Goal: Task Accomplishment & Management: Manage account settings

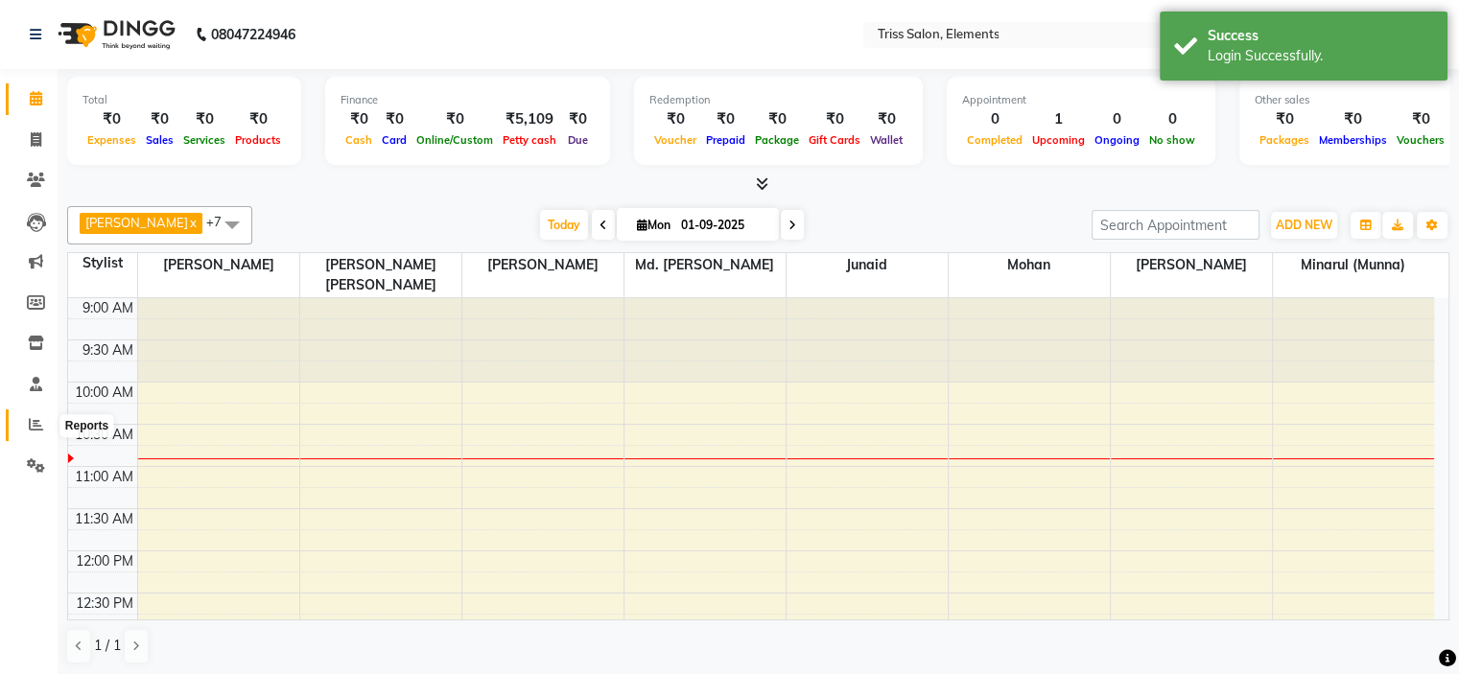
click at [43, 425] on span at bounding box center [36, 425] width 34 height 22
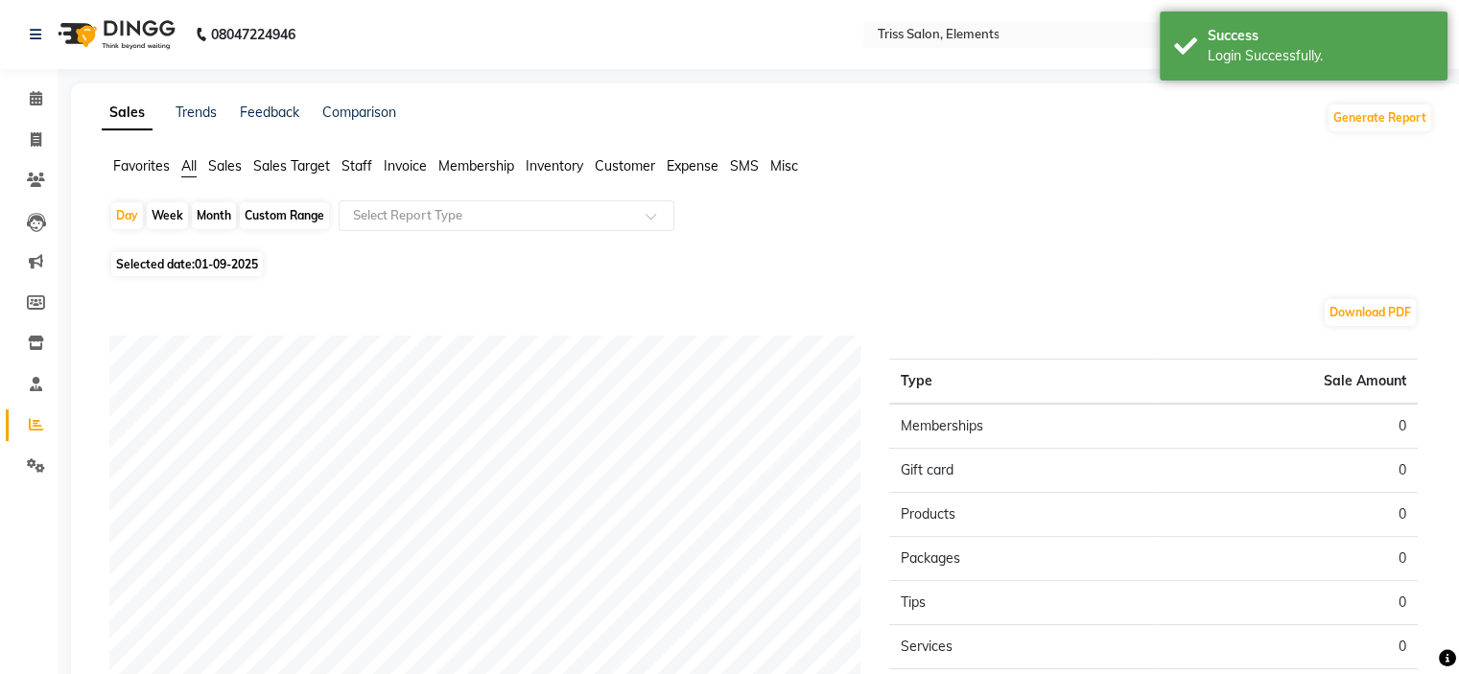
click at [230, 159] on span "Sales" at bounding box center [225, 165] width 34 height 17
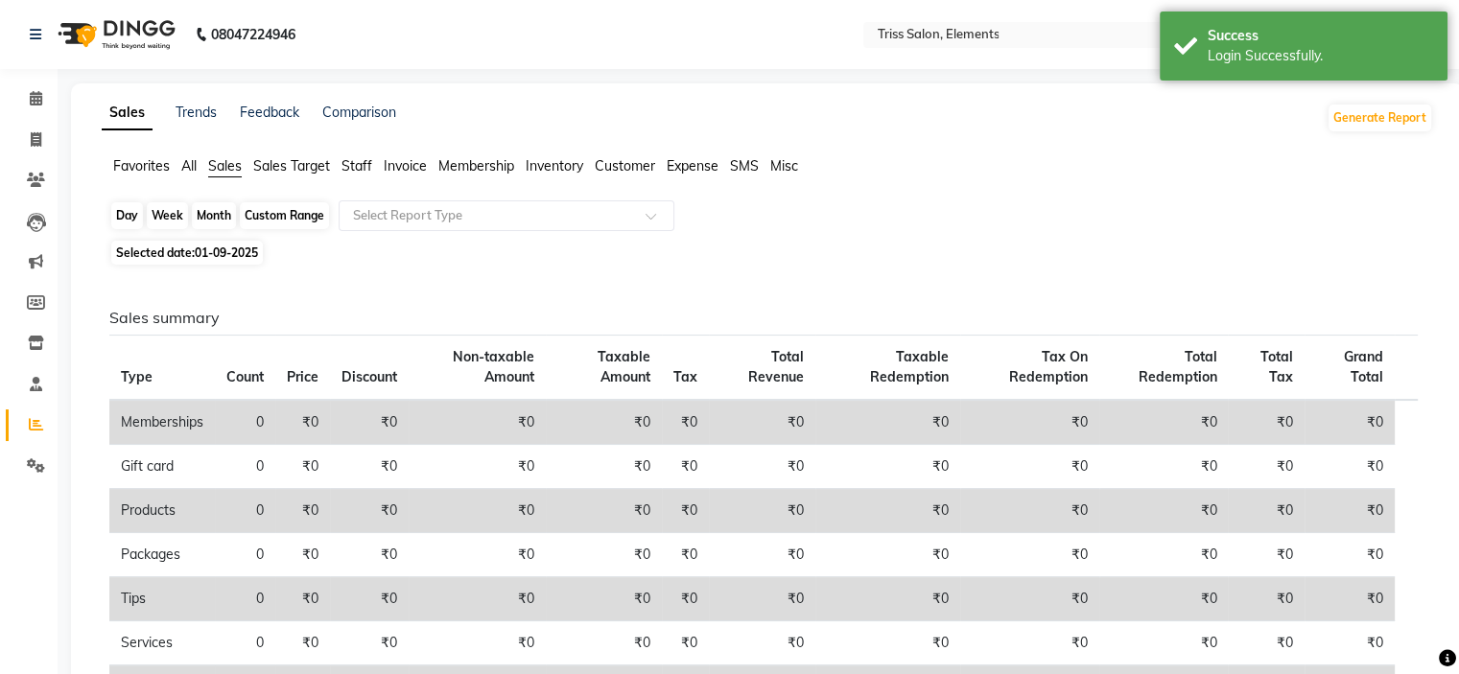
click at [129, 219] on div "Day" at bounding box center [127, 215] width 32 height 27
select select "9"
select select "2025"
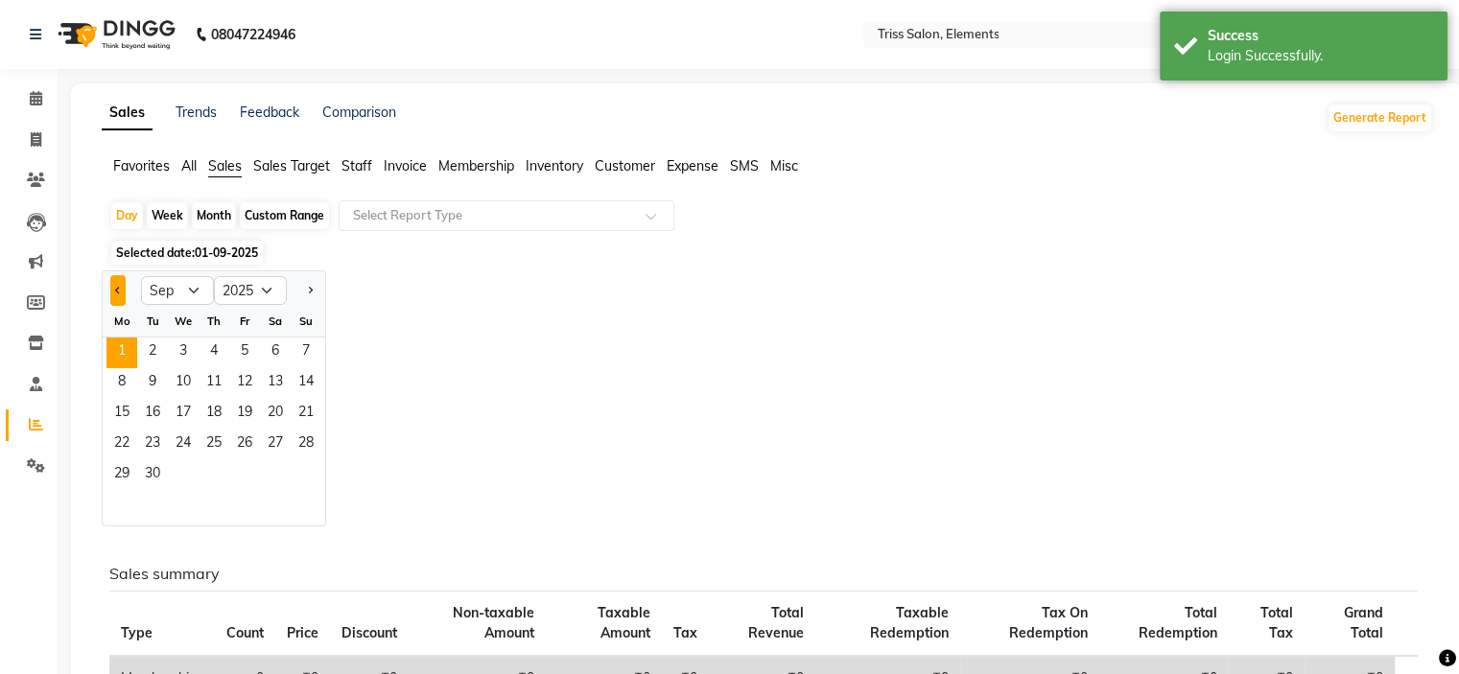
click at [123, 297] on button "Previous month" at bounding box center [117, 290] width 15 height 31
select select "8"
click at [272, 478] on span "30" at bounding box center [275, 475] width 31 height 31
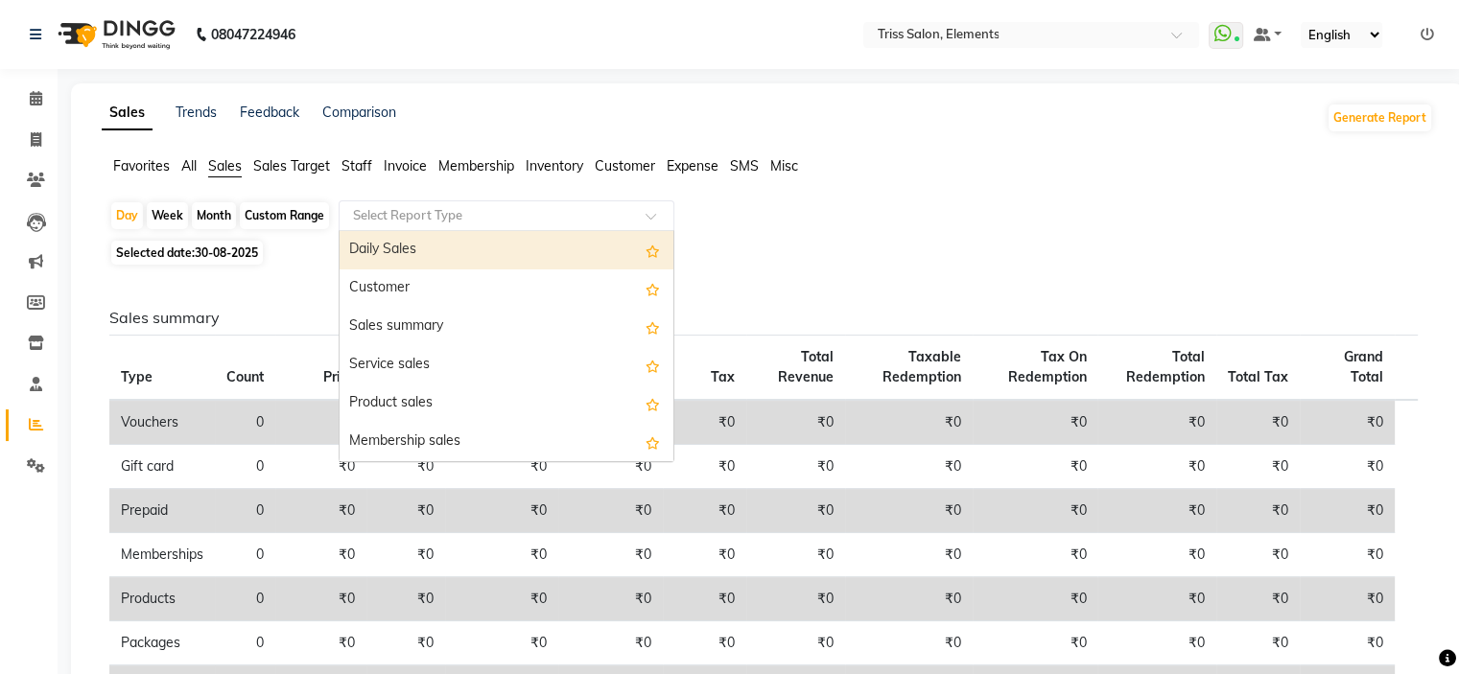
click at [634, 219] on div at bounding box center [507, 215] width 334 height 19
click at [561, 267] on div "Daily Sales" at bounding box center [507, 250] width 334 height 38
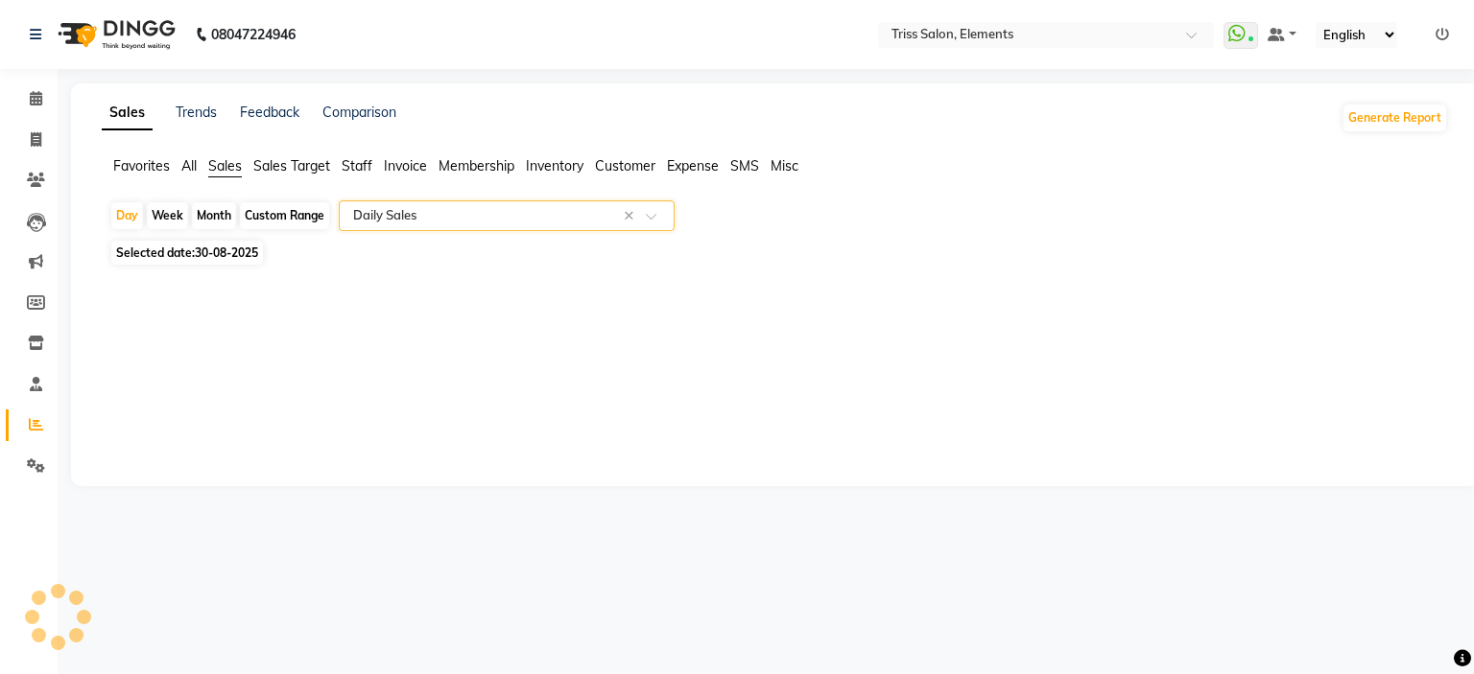
select select "full_report"
select select "csv"
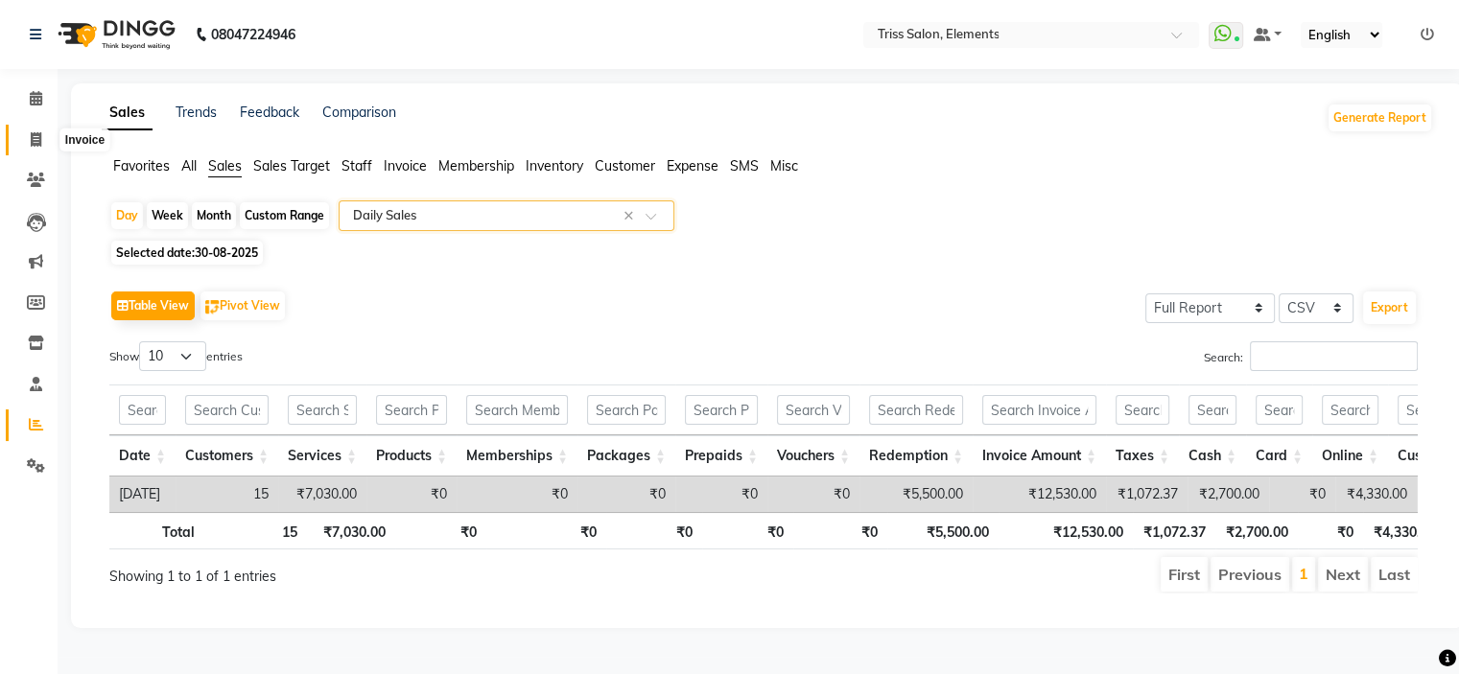
click at [35, 133] on icon at bounding box center [36, 139] width 11 height 14
select select "service"
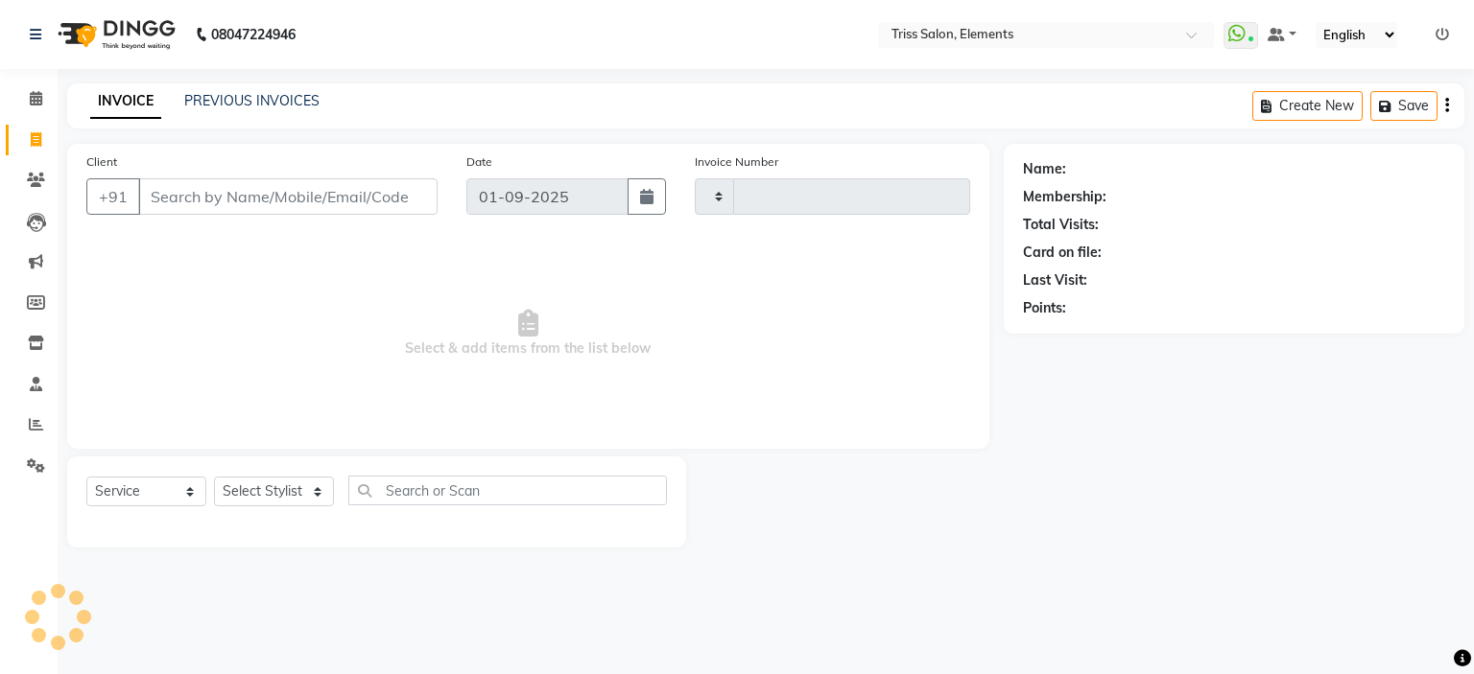
type input "2071"
select select "4303"
click at [265, 106] on link "PREVIOUS INVOICES" at bounding box center [251, 100] width 135 height 17
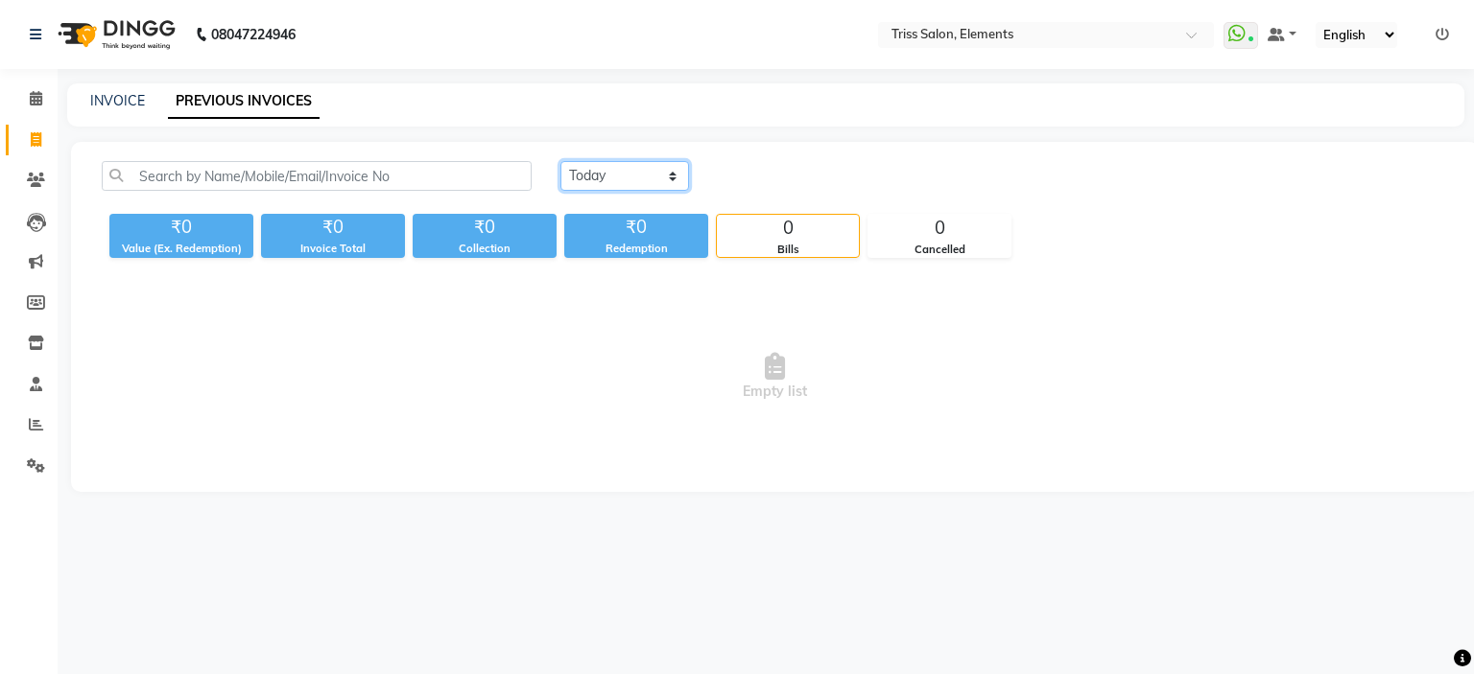
click at [679, 181] on select "[DATE] [DATE] Custom Range" at bounding box center [624, 176] width 129 height 30
select select "range"
click at [560, 161] on select "[DATE] [DATE] Custom Range" at bounding box center [624, 176] width 129 height 30
click at [767, 174] on input "01-09-2025" at bounding box center [781, 176] width 134 height 27
select select "9"
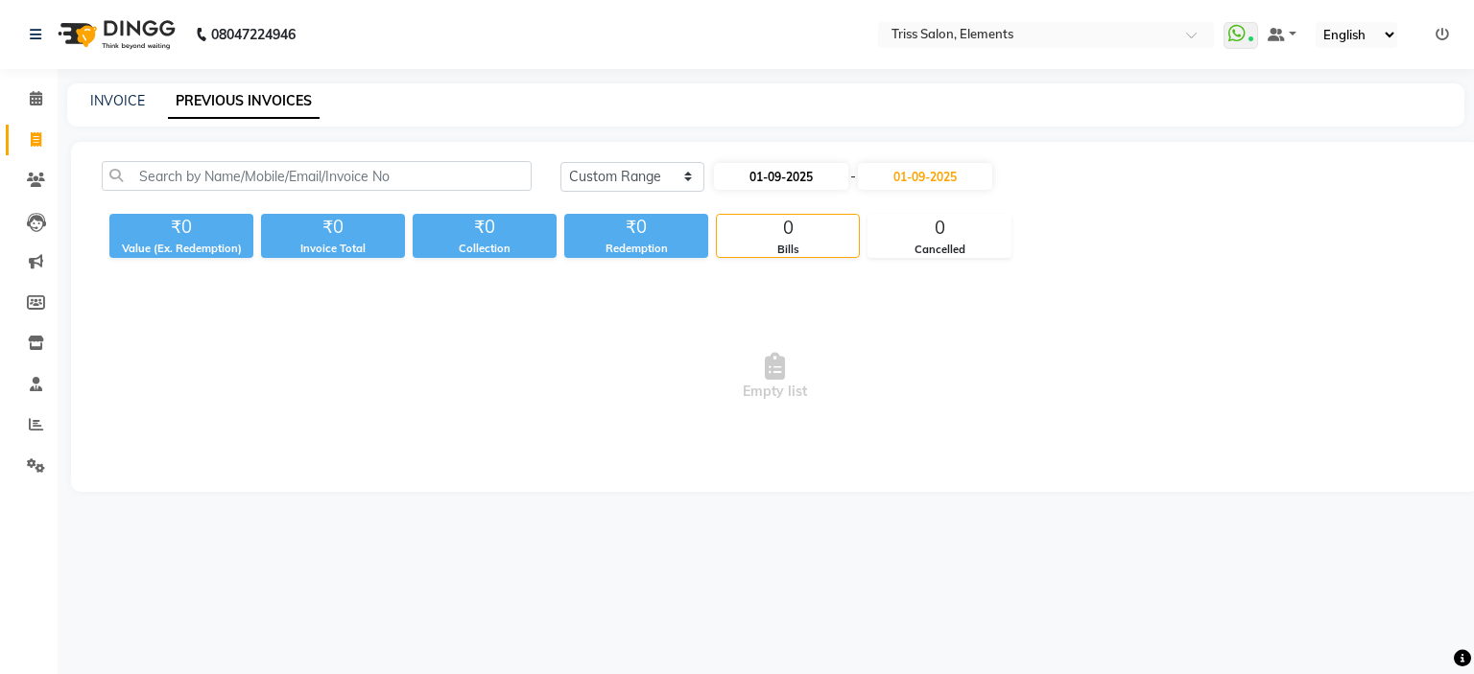
select select "2025"
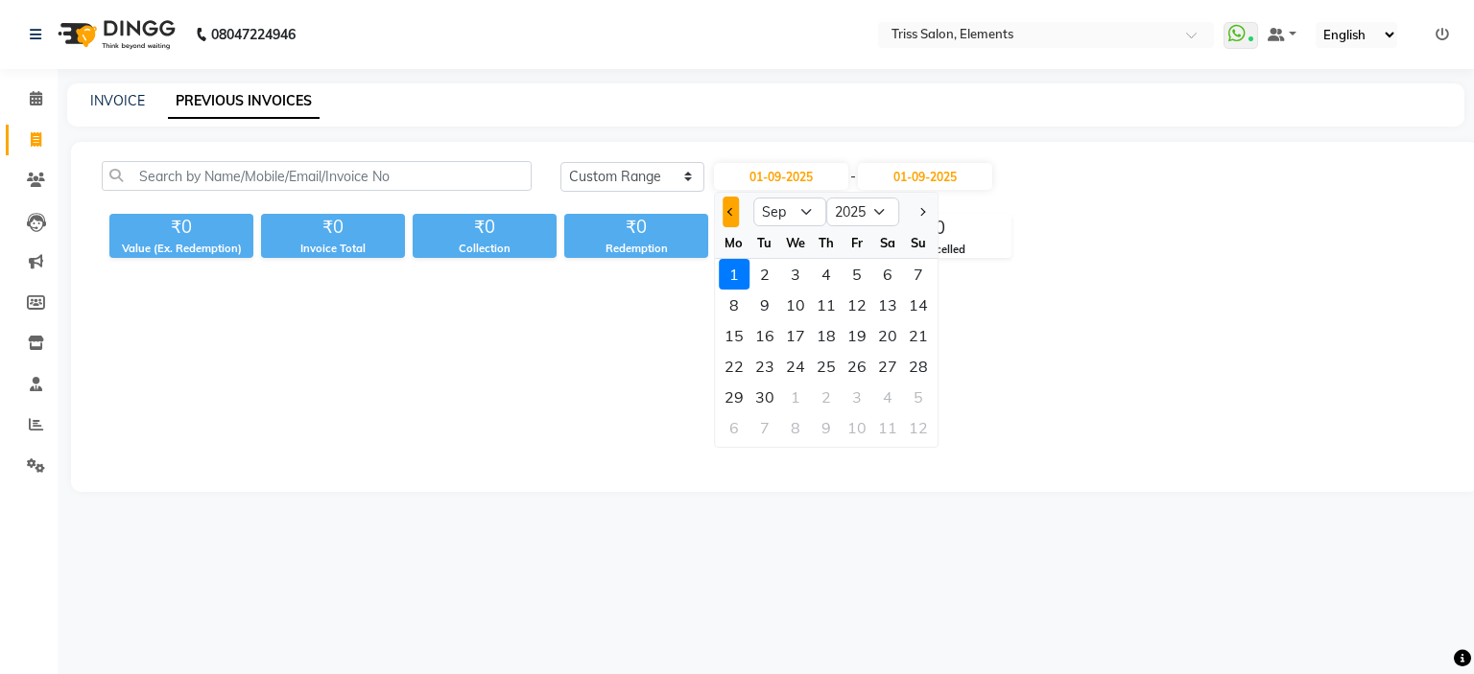
click at [735, 213] on button "Previous month" at bounding box center [730, 212] width 16 height 31
select select "8"
click at [739, 218] on div at bounding box center [734, 212] width 38 height 31
click at [885, 402] on div "30" at bounding box center [887, 397] width 31 height 31
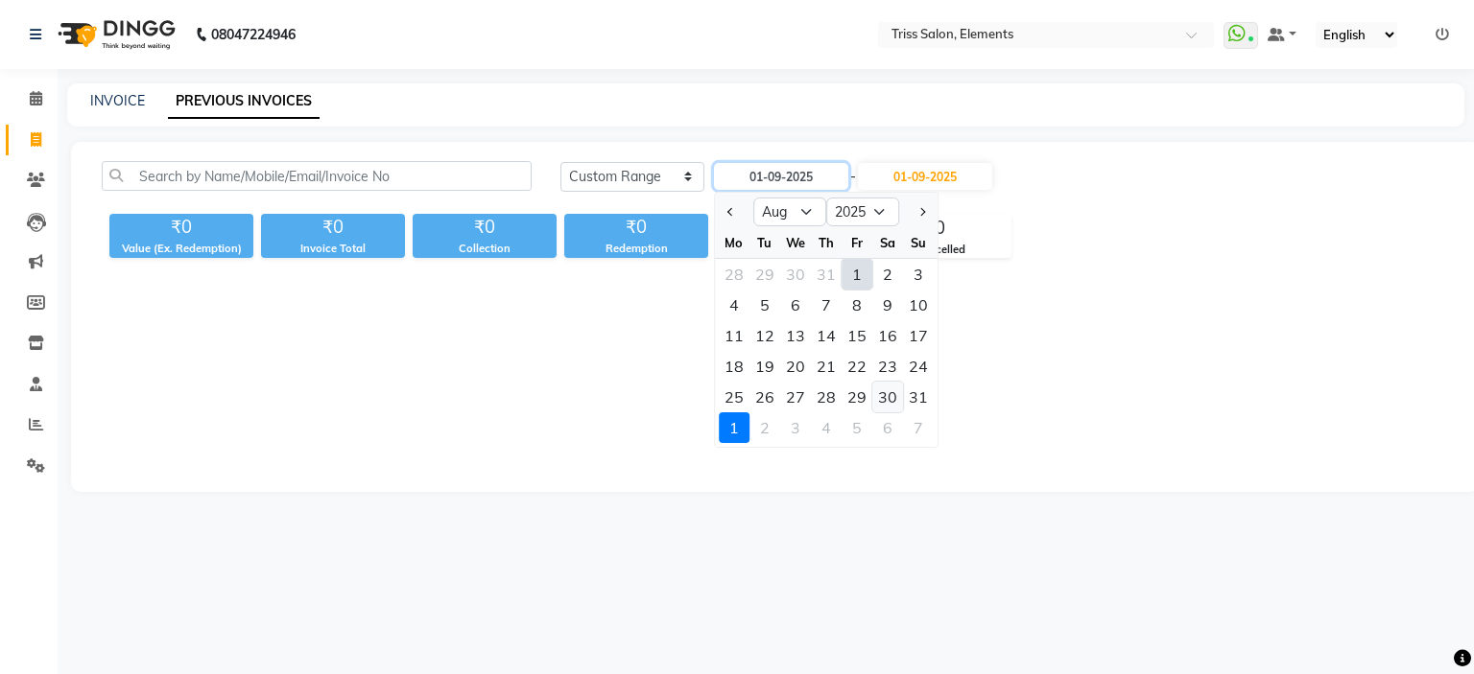
type input "30-08-2025"
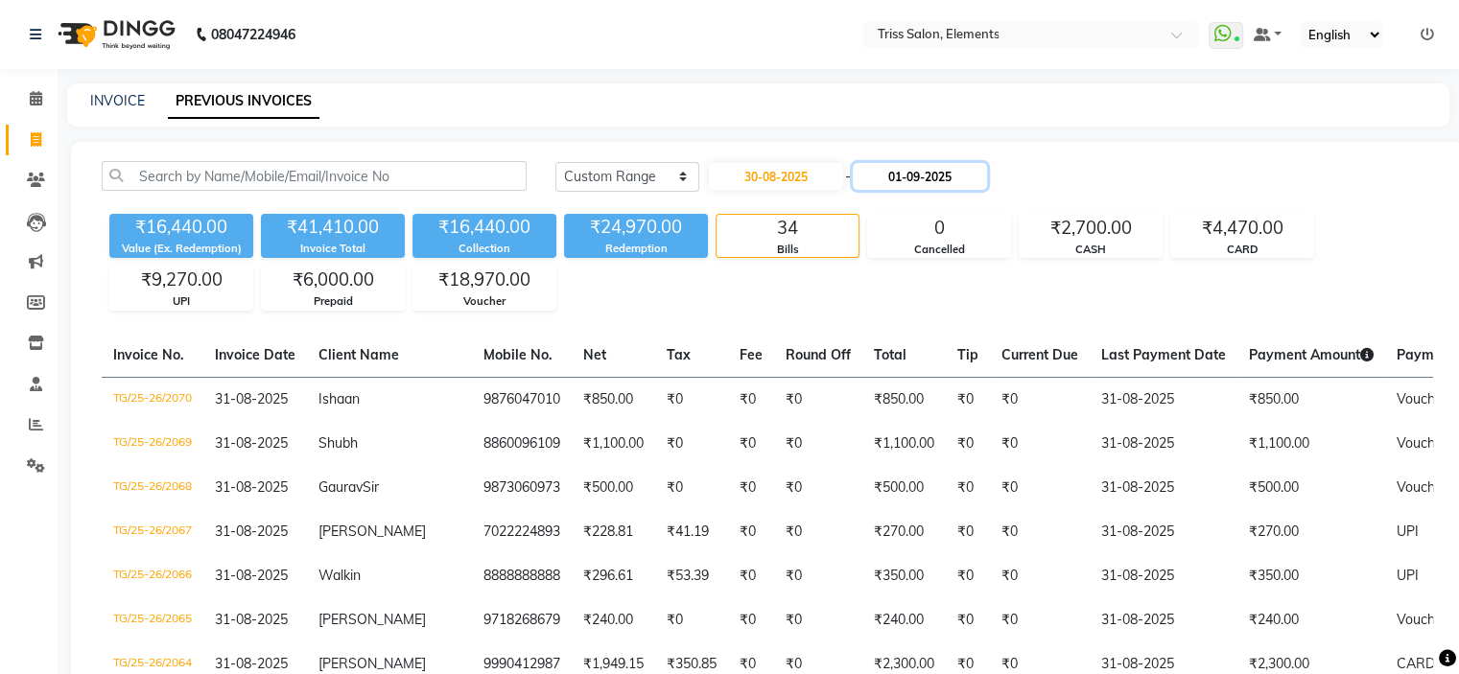
click at [949, 182] on input "01-09-2025" at bounding box center [920, 176] width 134 height 27
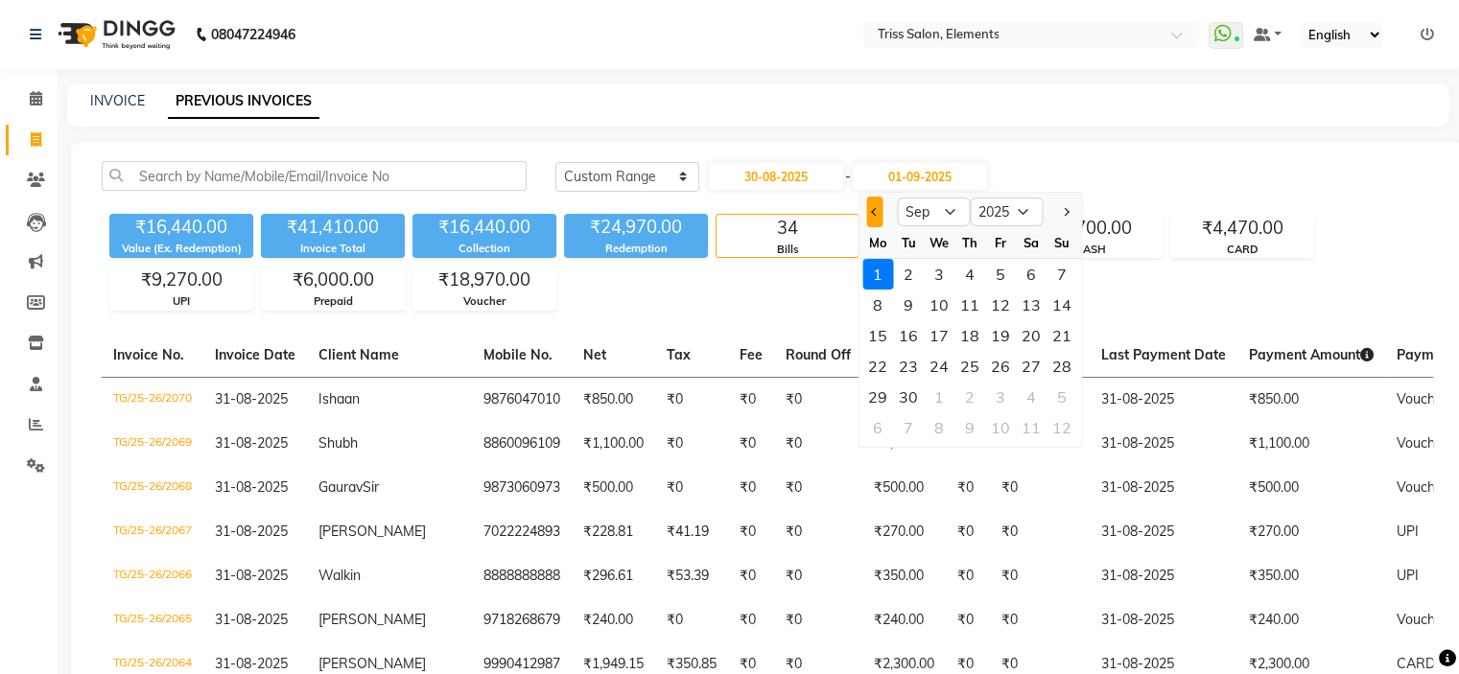
click at [876, 214] on span "Previous month" at bounding box center [875, 212] width 8 height 8
select select "8"
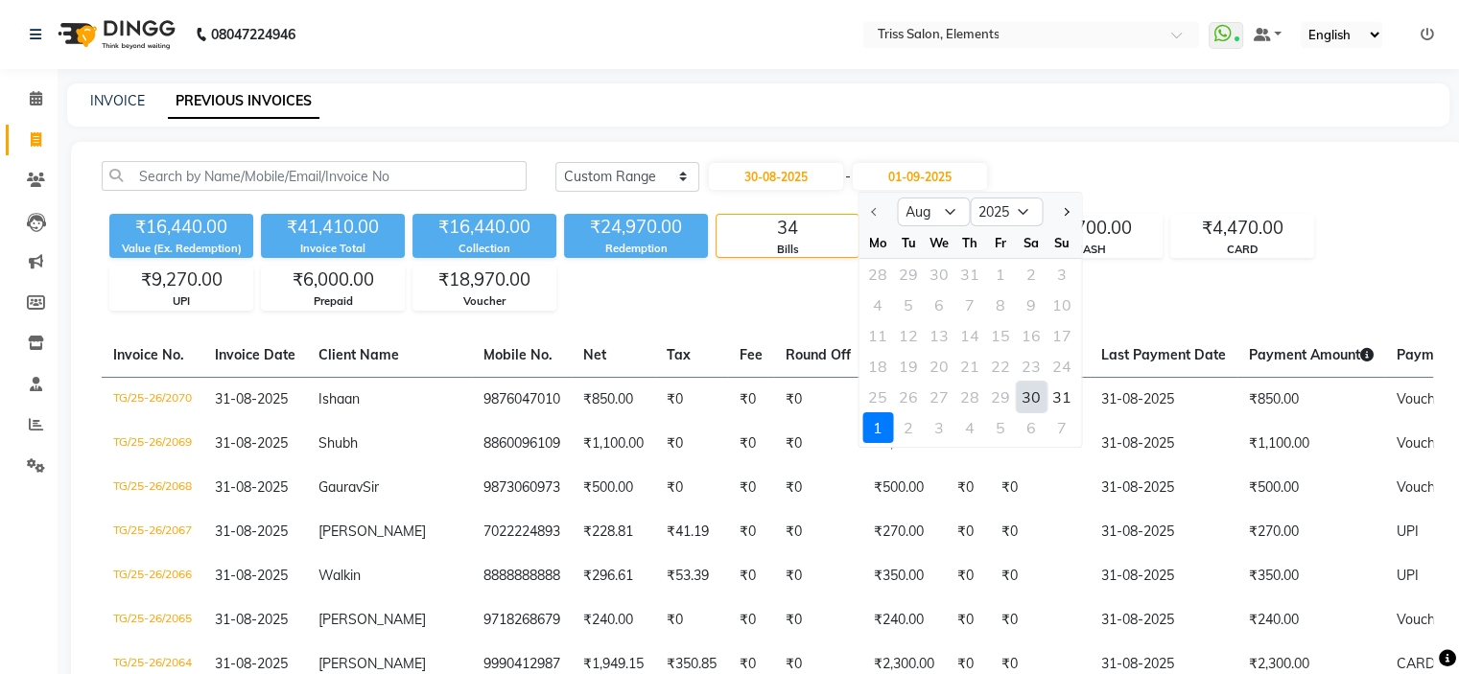
click at [1036, 392] on div "30" at bounding box center [1031, 397] width 31 height 31
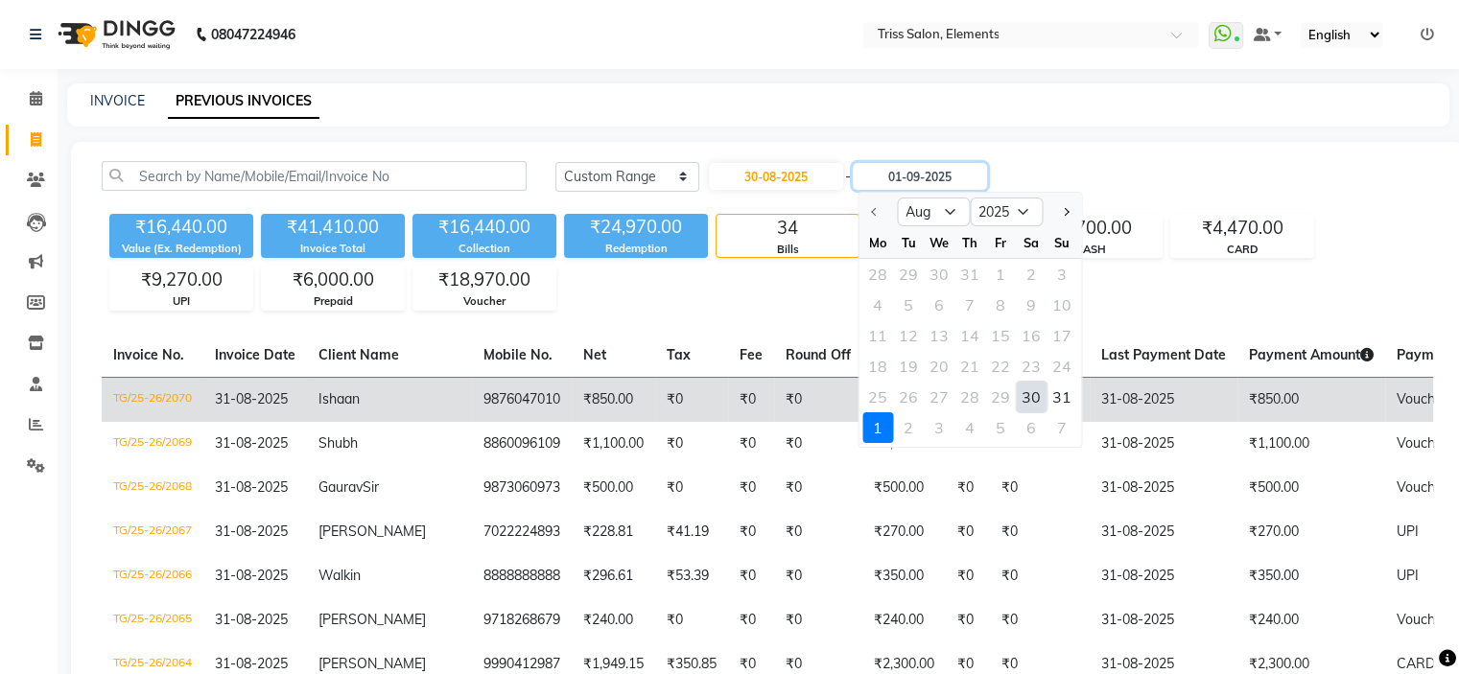
type input "30-08-2025"
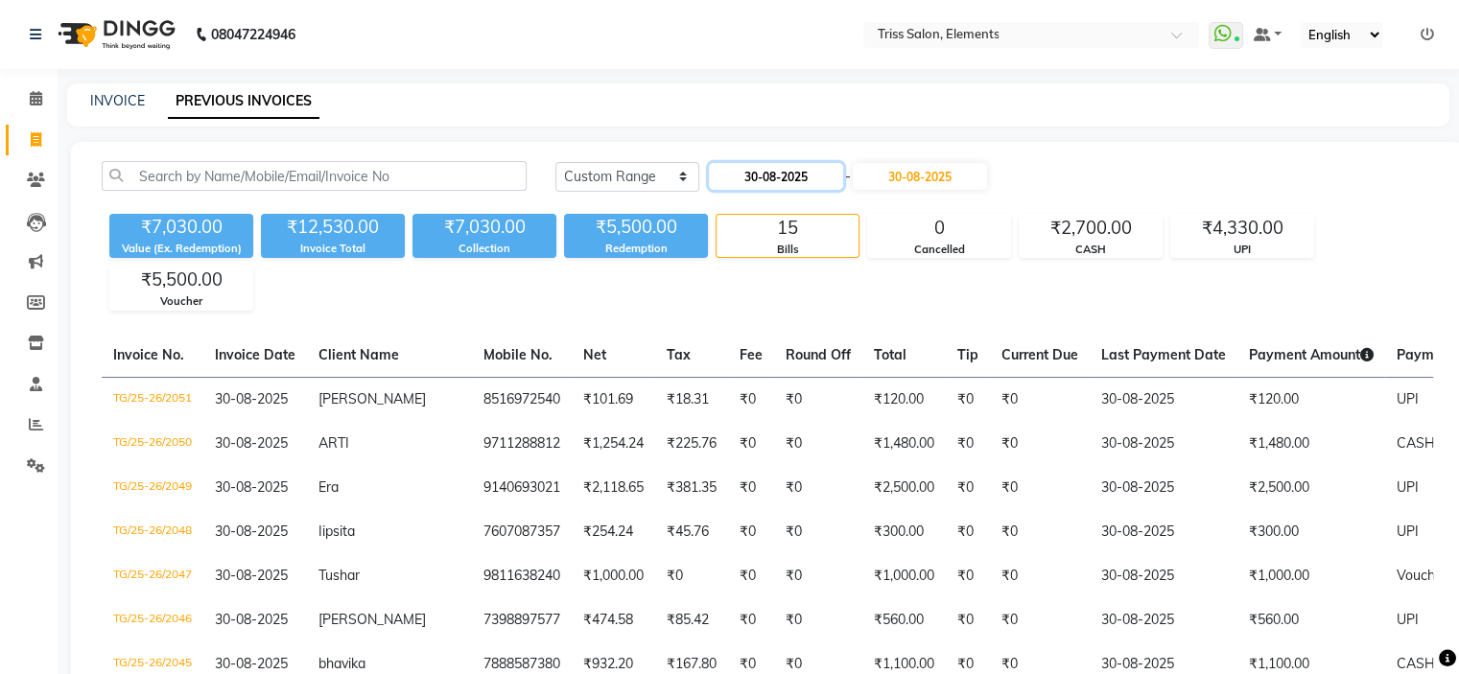
click at [794, 174] on input "30-08-2025" at bounding box center [776, 176] width 134 height 27
select select "8"
select select "2025"
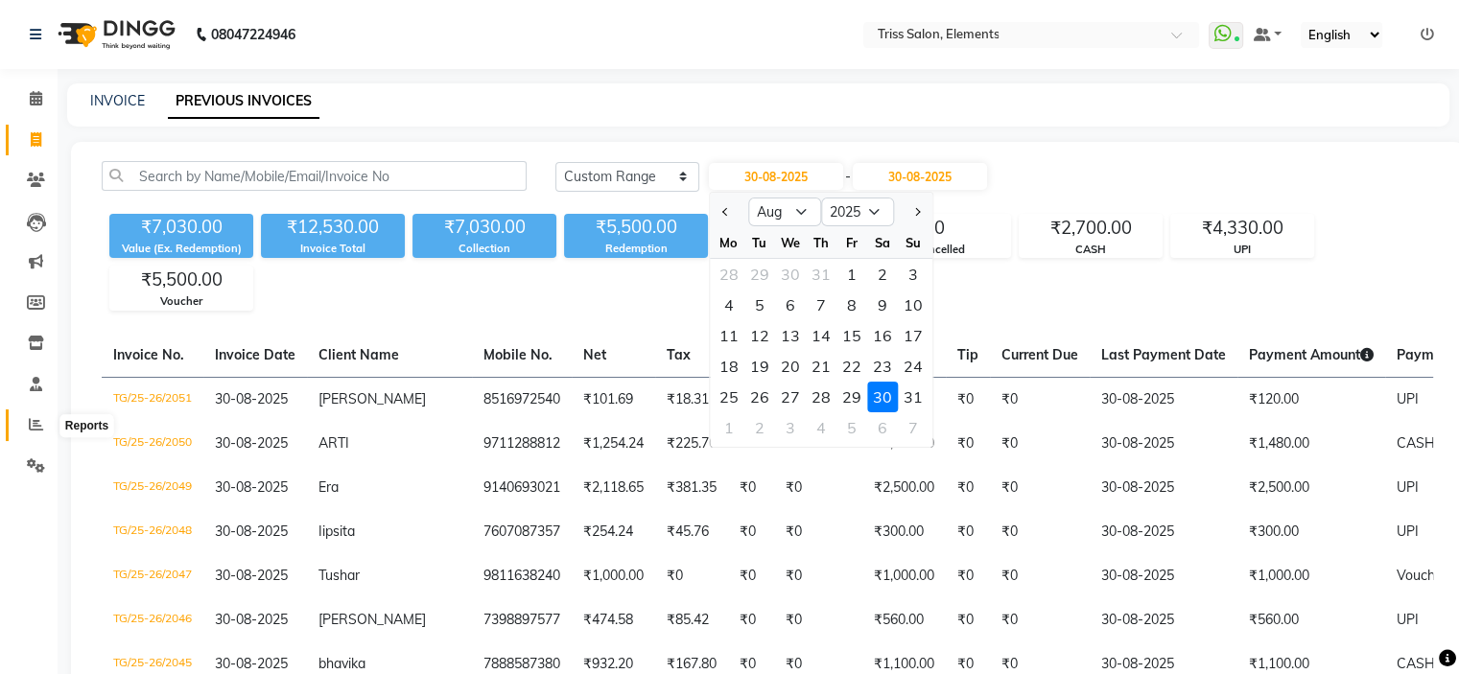
click at [38, 418] on icon at bounding box center [36, 424] width 14 height 14
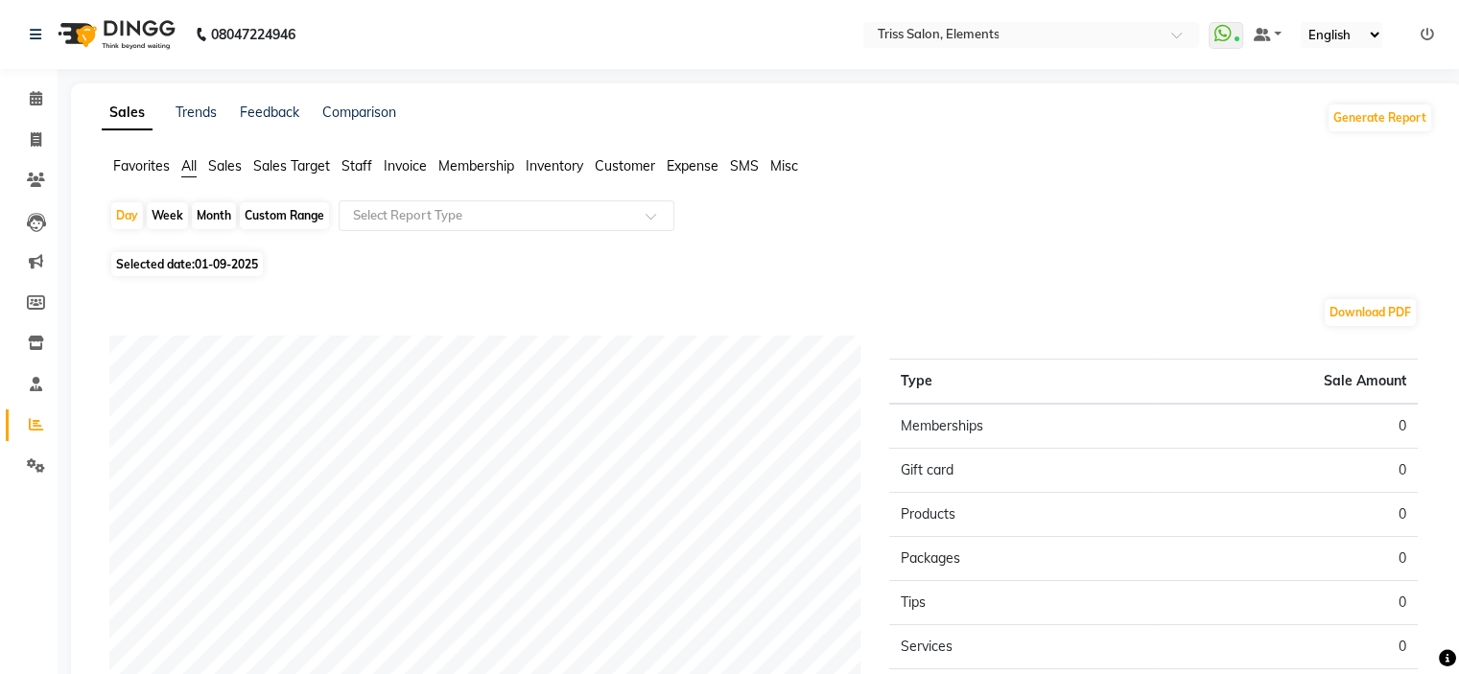
click at [226, 171] on span "Sales" at bounding box center [225, 165] width 34 height 17
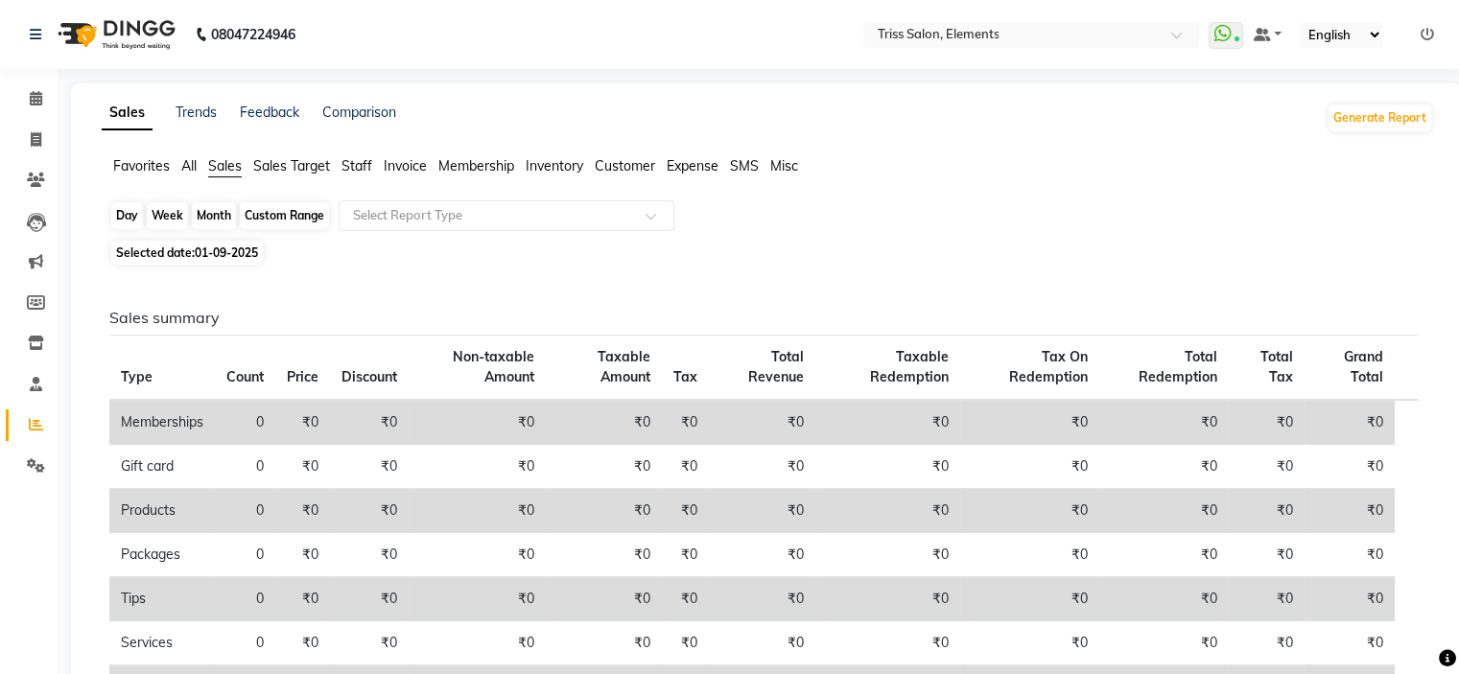
click at [123, 223] on div "Day" at bounding box center [127, 215] width 32 height 27
select select "9"
select select "2025"
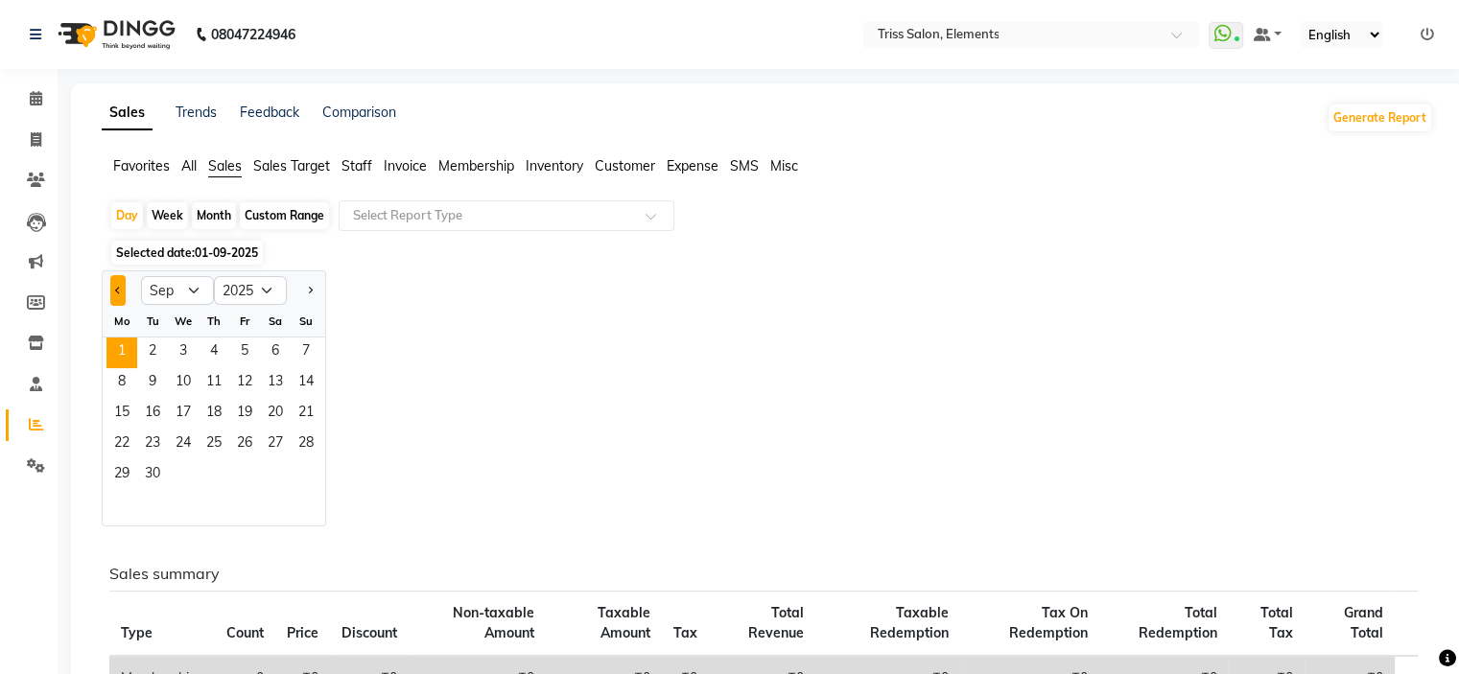
click at [118, 291] on span "Previous month" at bounding box center [118, 290] width 7 height 7
select select "8"
click at [299, 473] on span "31" at bounding box center [306, 475] width 31 height 31
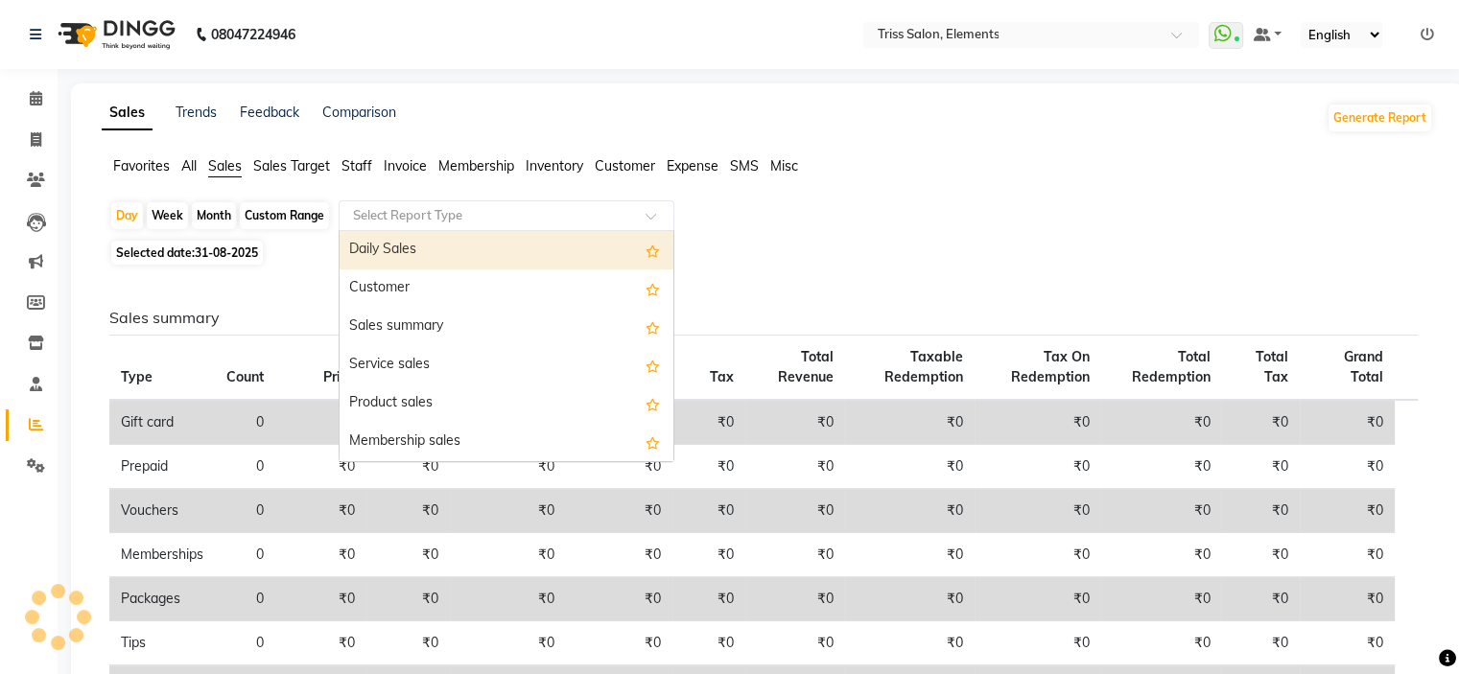
click at [587, 210] on input "text" at bounding box center [487, 215] width 276 height 19
click at [601, 245] on div "Daily Sales" at bounding box center [507, 250] width 334 height 38
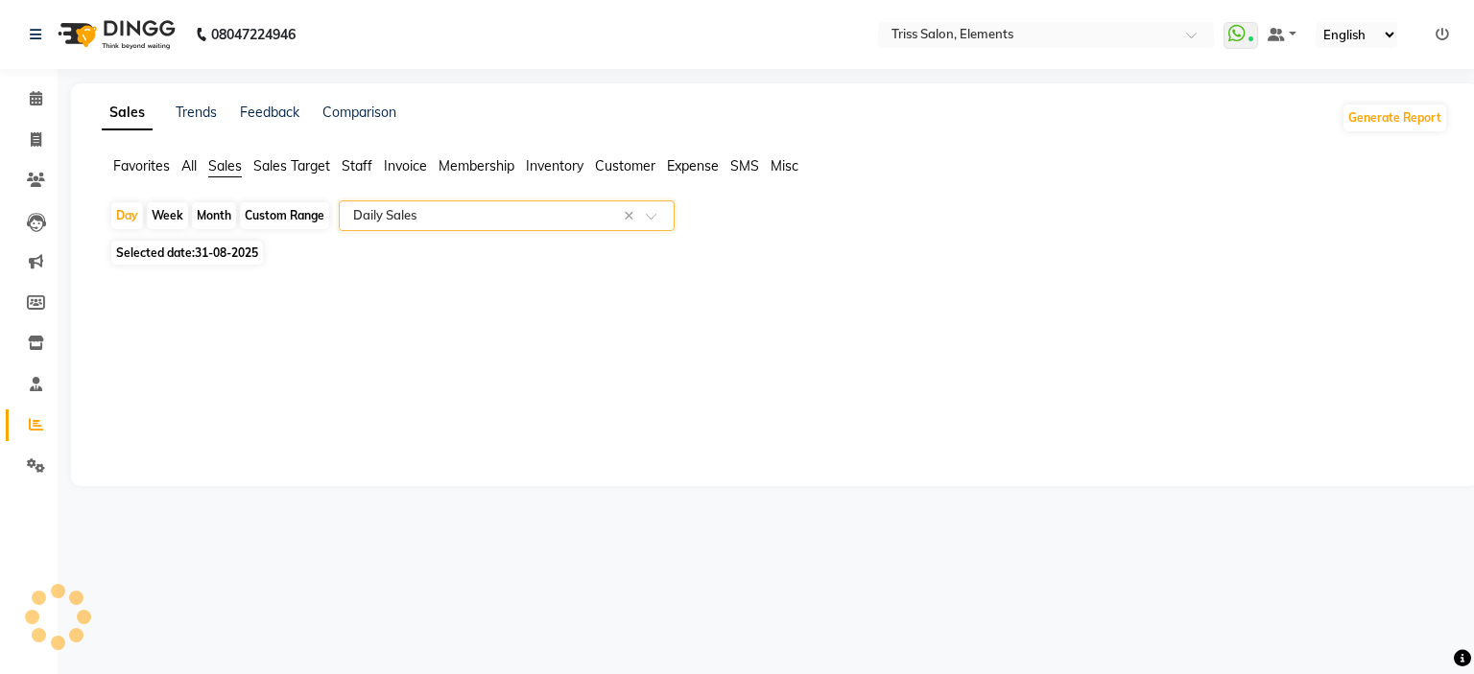
select select "full_report"
select select "csv"
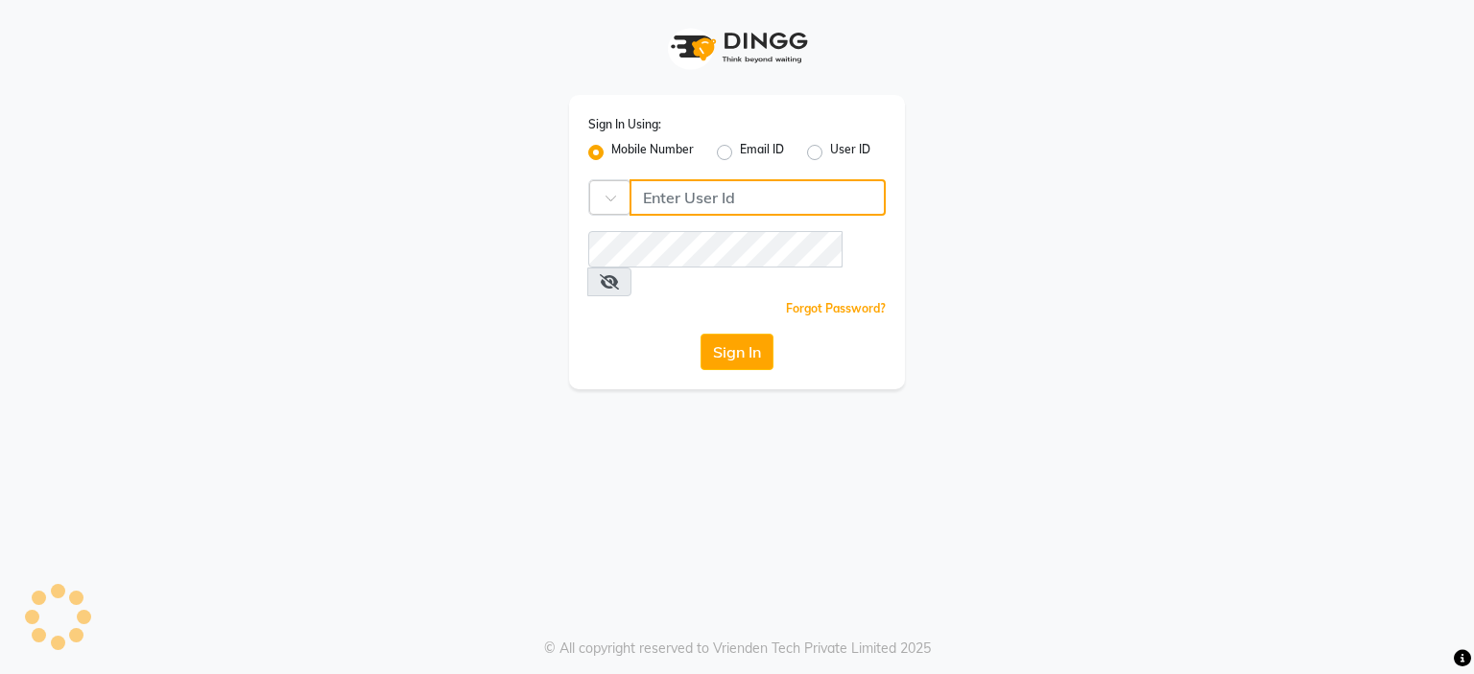
type input "8468010843"
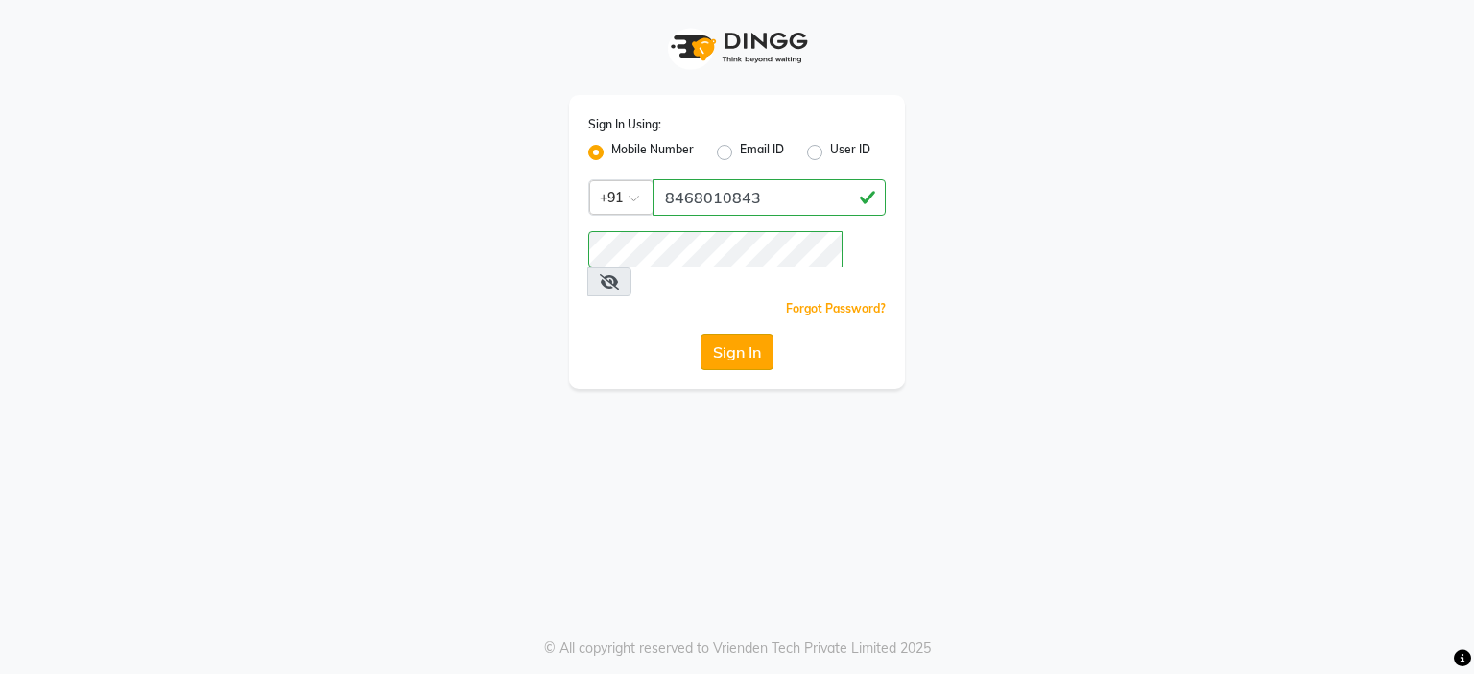
click at [716, 334] on button "Sign In" at bounding box center [736, 352] width 73 height 36
